Goal: Information Seeking & Learning: Learn about a topic

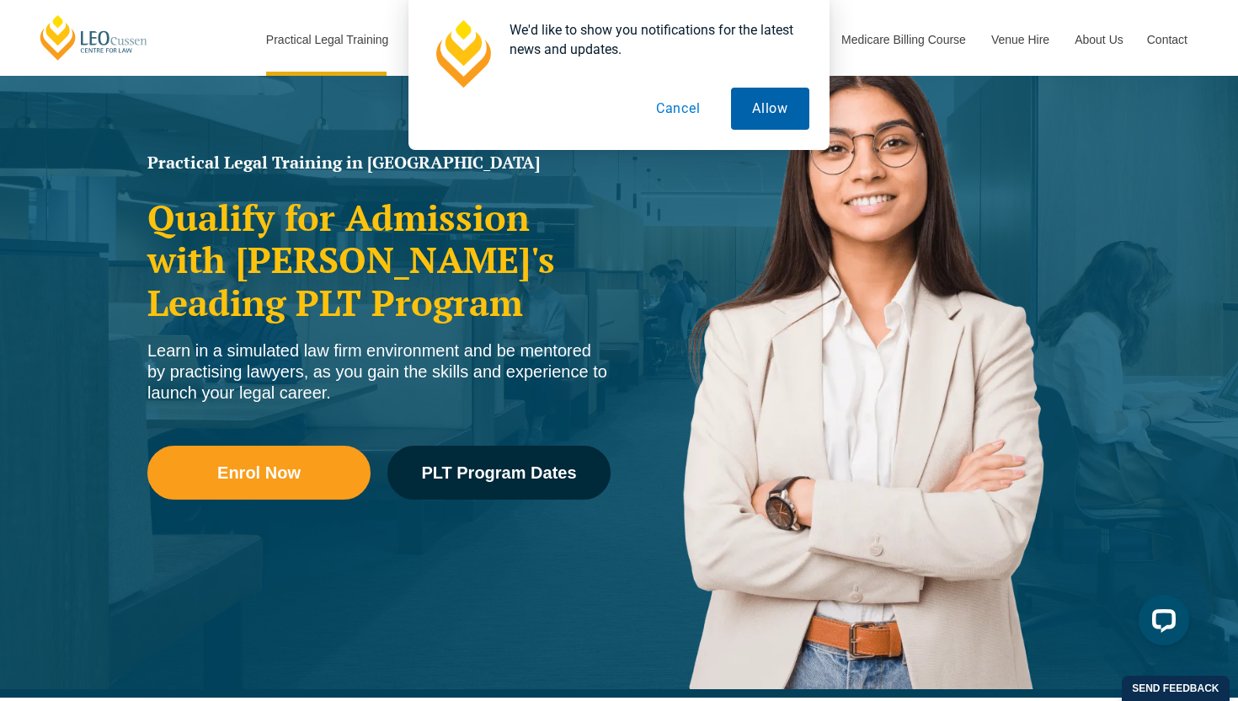
click at [766, 120] on button "Allow" at bounding box center [770, 109] width 78 height 42
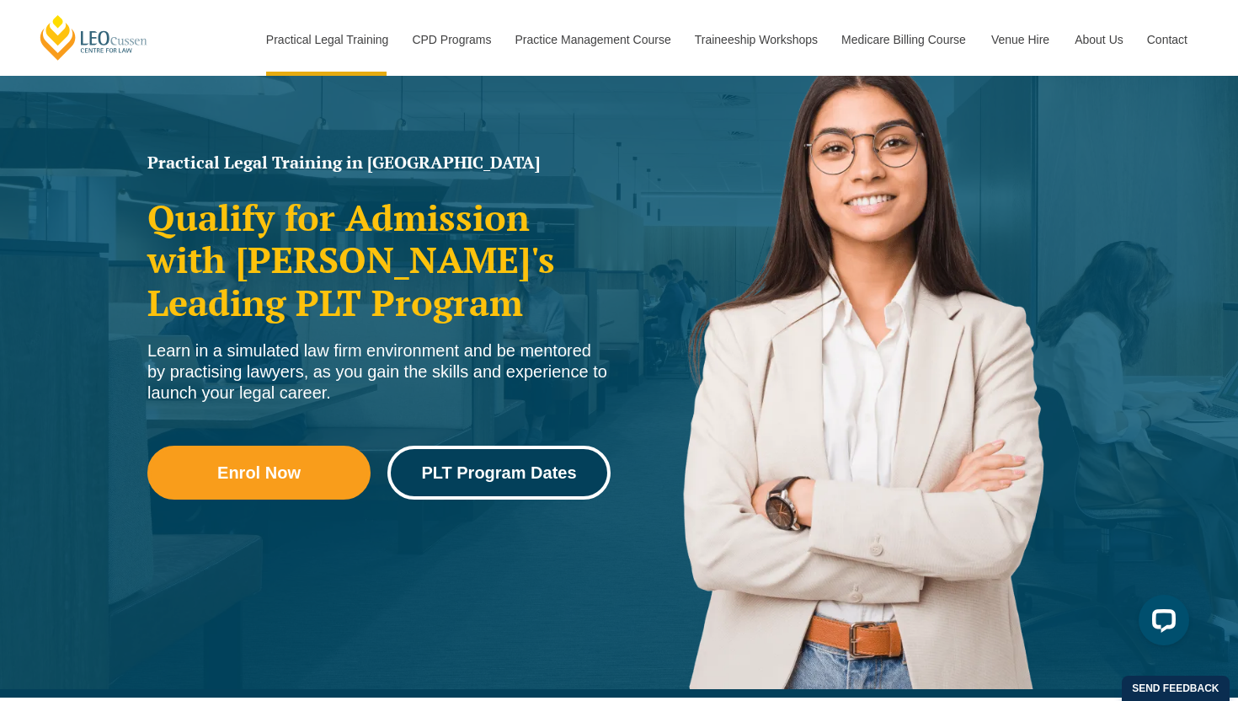
click at [488, 483] on link "PLT Program Dates" at bounding box center [498, 473] width 223 height 54
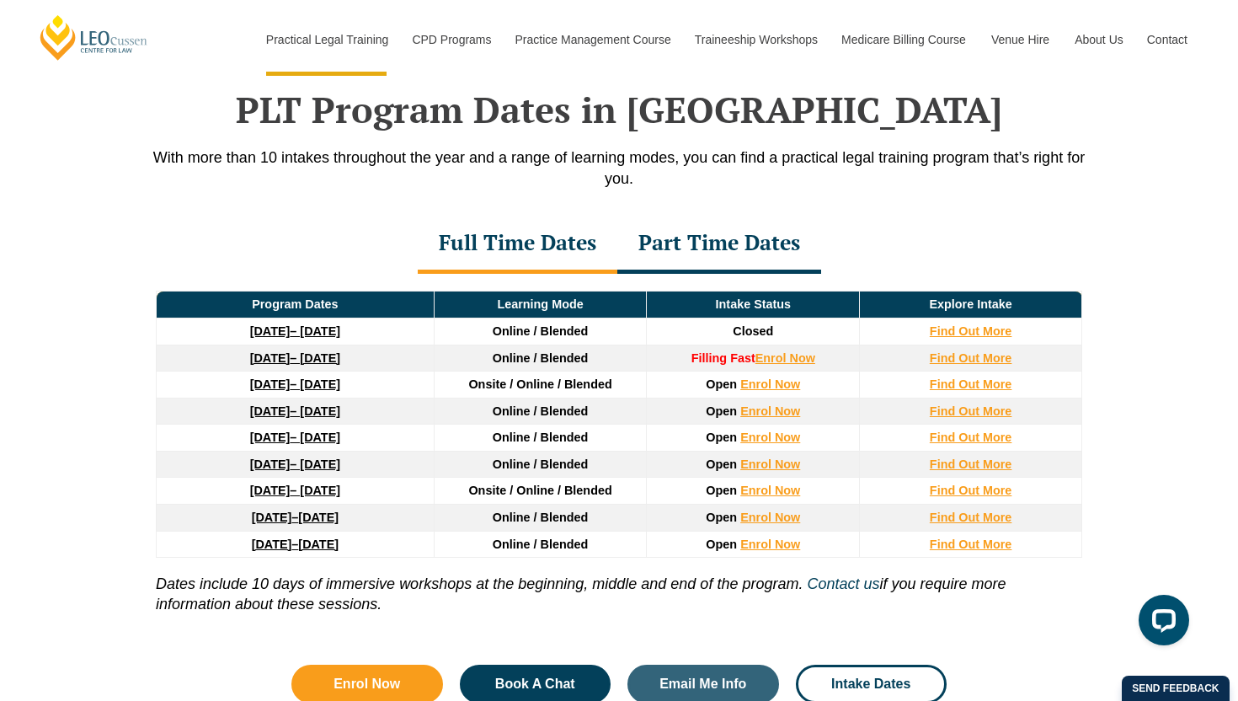
scroll to position [2198, 0]
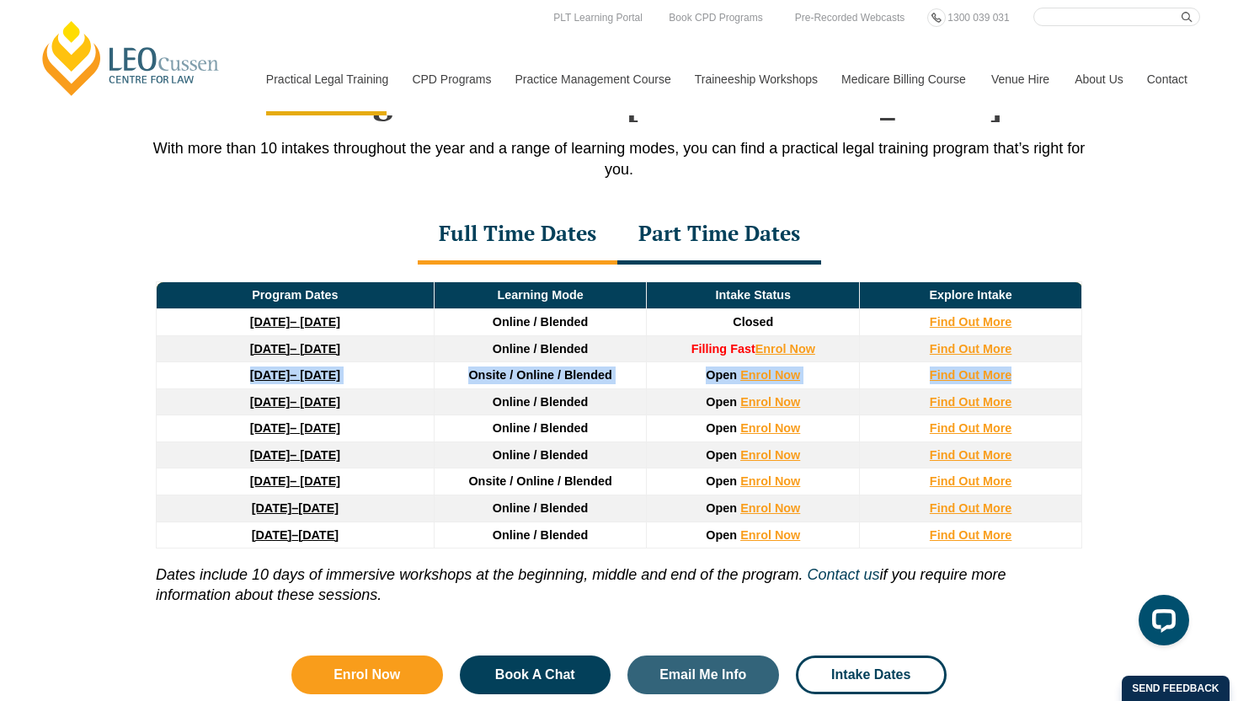
drag, startPoint x: 1042, startPoint y: 381, endPoint x: 168, endPoint y: 379, distance: 873.3
click at [168, 379] on tr "[DATE] – [DATE] Onsite / Online / Blended Open Enrol Now Find Out More" at bounding box center [620, 375] width 926 height 27
click at [1097, 382] on div "Program Dates Learning Mode Intake Status Explore Intake [DATE] – [DATE] Online…" at bounding box center [619, 447] width 960 height 366
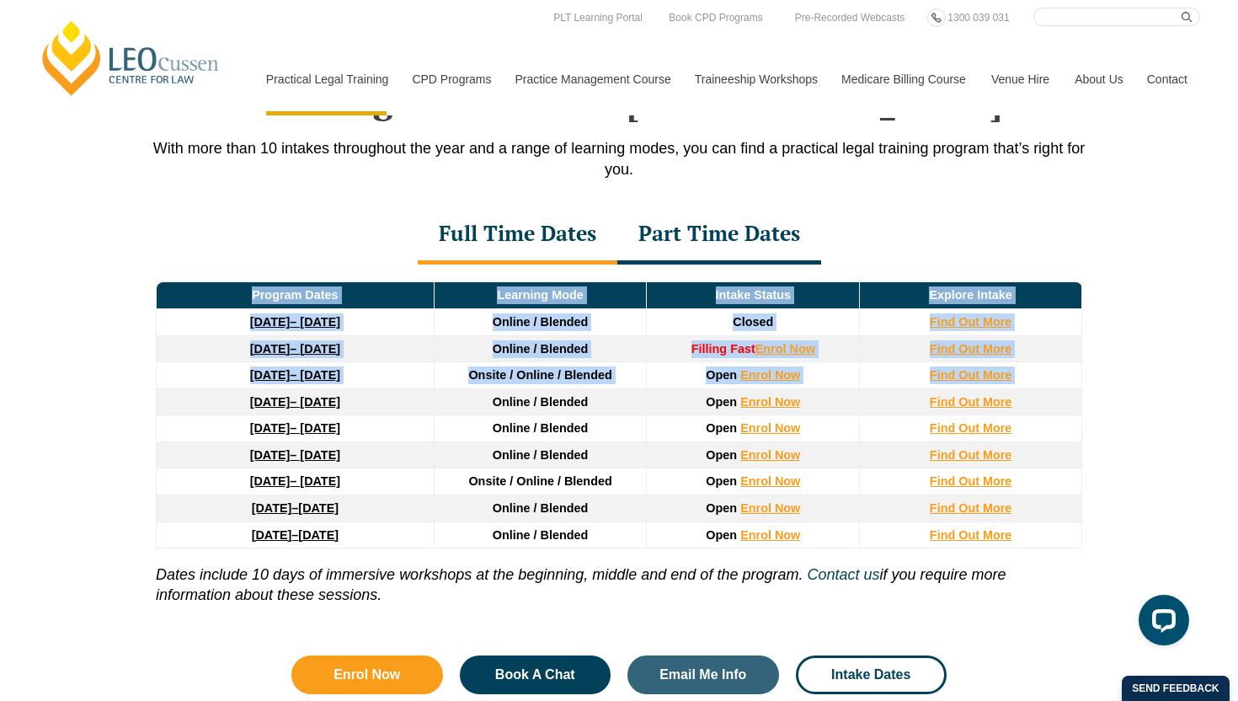
drag, startPoint x: 1097, startPoint y: 382, endPoint x: 398, endPoint y: 395, distance: 700.0
click at [398, 395] on div "Program Dates Learning Mode Intake Status Explore Intake [DATE] – [DATE] Online…" at bounding box center [619, 447] width 960 height 366
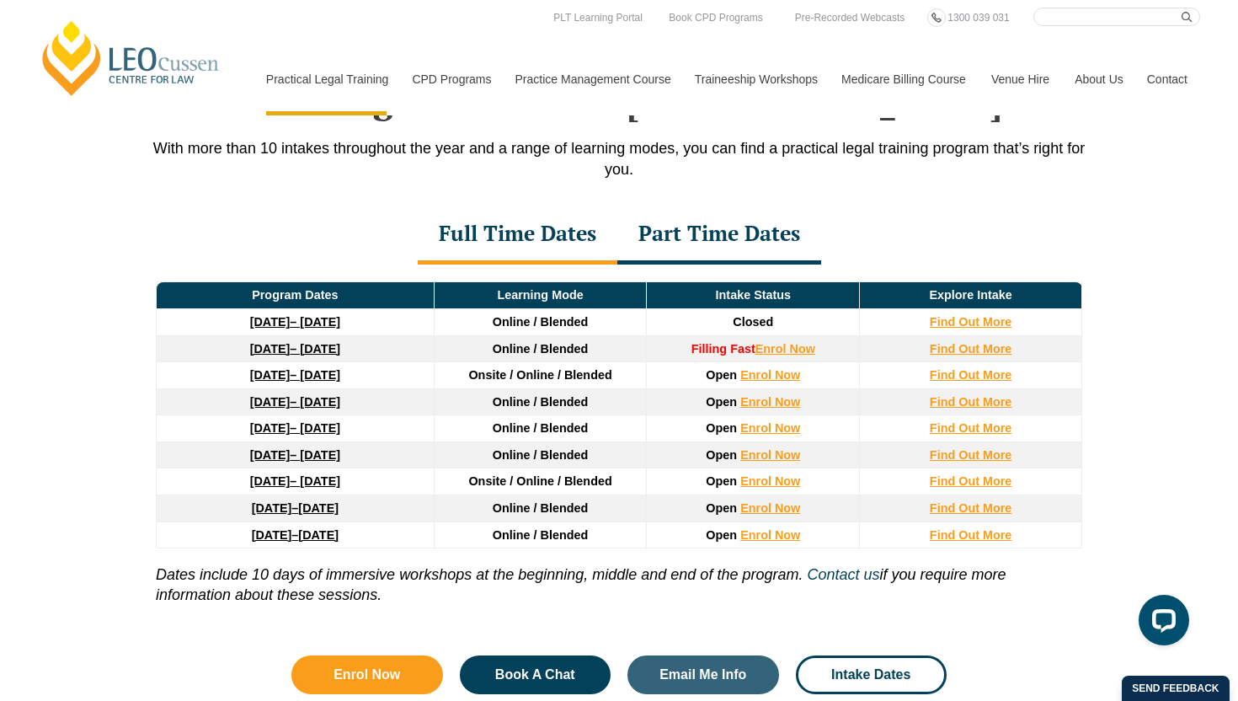
click at [157, 383] on td "[DATE] – [DATE]" at bounding box center [296, 375] width 278 height 27
drag, startPoint x: 170, startPoint y: 376, endPoint x: 1035, endPoint y: 380, distance: 864.9
click at [1035, 380] on tr "[DATE] – [DATE] Onsite / Online / Blended Open Enrol Now Find Out More" at bounding box center [620, 375] width 926 height 27
click at [917, 158] on p "With more than 10 intakes throughout the year and a range of learning modes, yo…" at bounding box center [619, 159] width 960 height 42
drag, startPoint x: 189, startPoint y: 376, endPoint x: 1047, endPoint y: 382, distance: 858.2
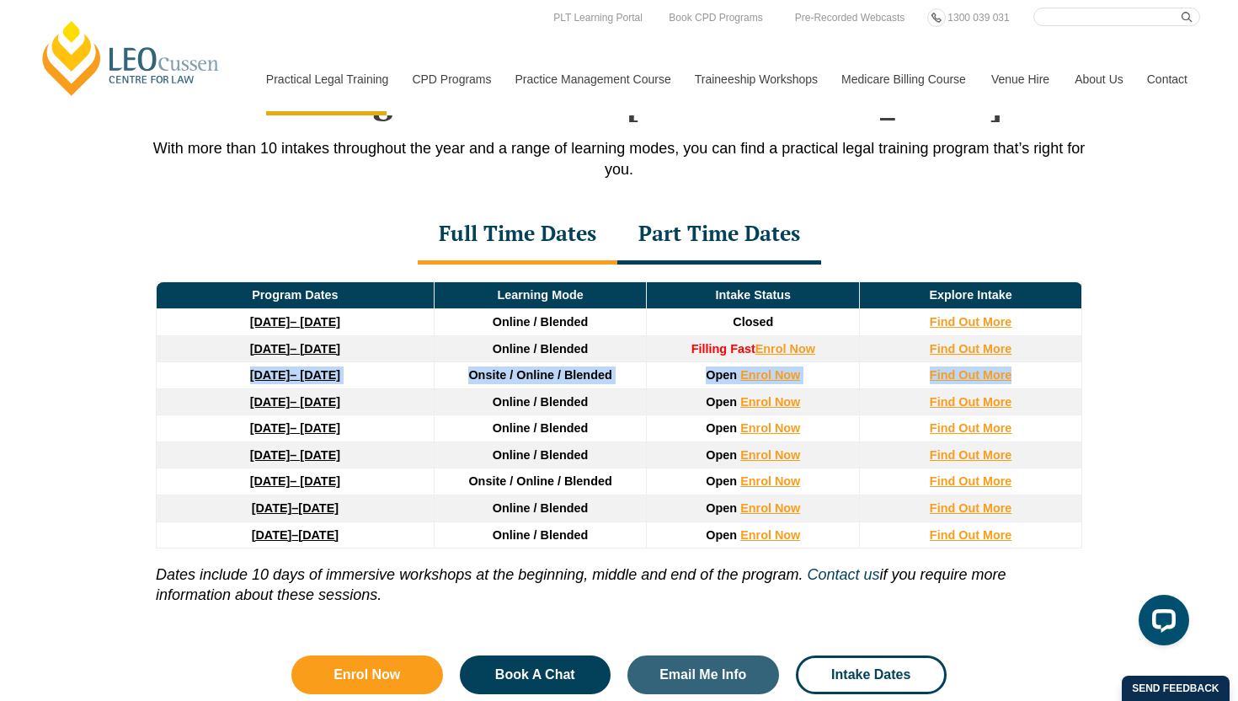
click at [1047, 382] on tr "[DATE] – [DATE] Onsite / Online / Blended Open Enrol Now Find Out More" at bounding box center [620, 375] width 926 height 27
copy tr "[DATE] – [DATE] Onsite / Online / Blended Open Enrol Now Find Out More"
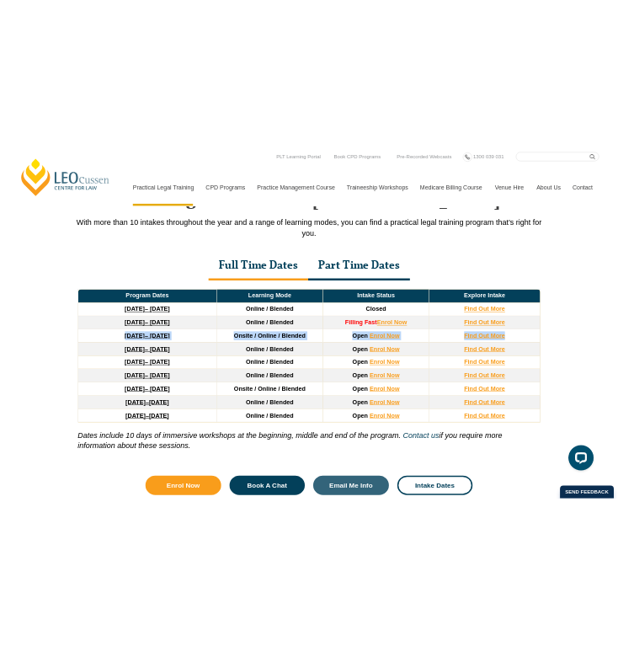
scroll to position [2100, 0]
